Goal: Use online tool/utility: Utilize a website feature to perform a specific function

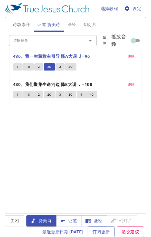
scroll to position [0, 0]
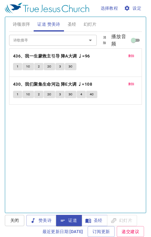
scroll to position [311, 0]
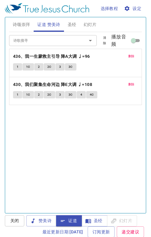
scroll to position [0, 0]
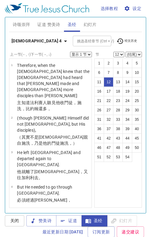
select select "12"
select select "14"
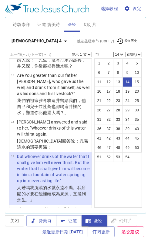
scroll to position [311, 0]
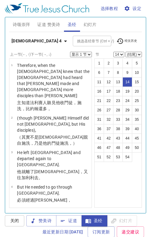
select select "14"
select select "19"
select select "24"
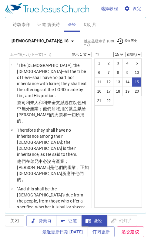
select select "15"
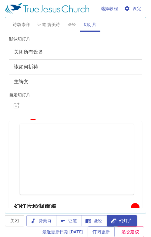
scroll to position [311, 0]
